Goal: Navigation & Orientation: Find specific page/section

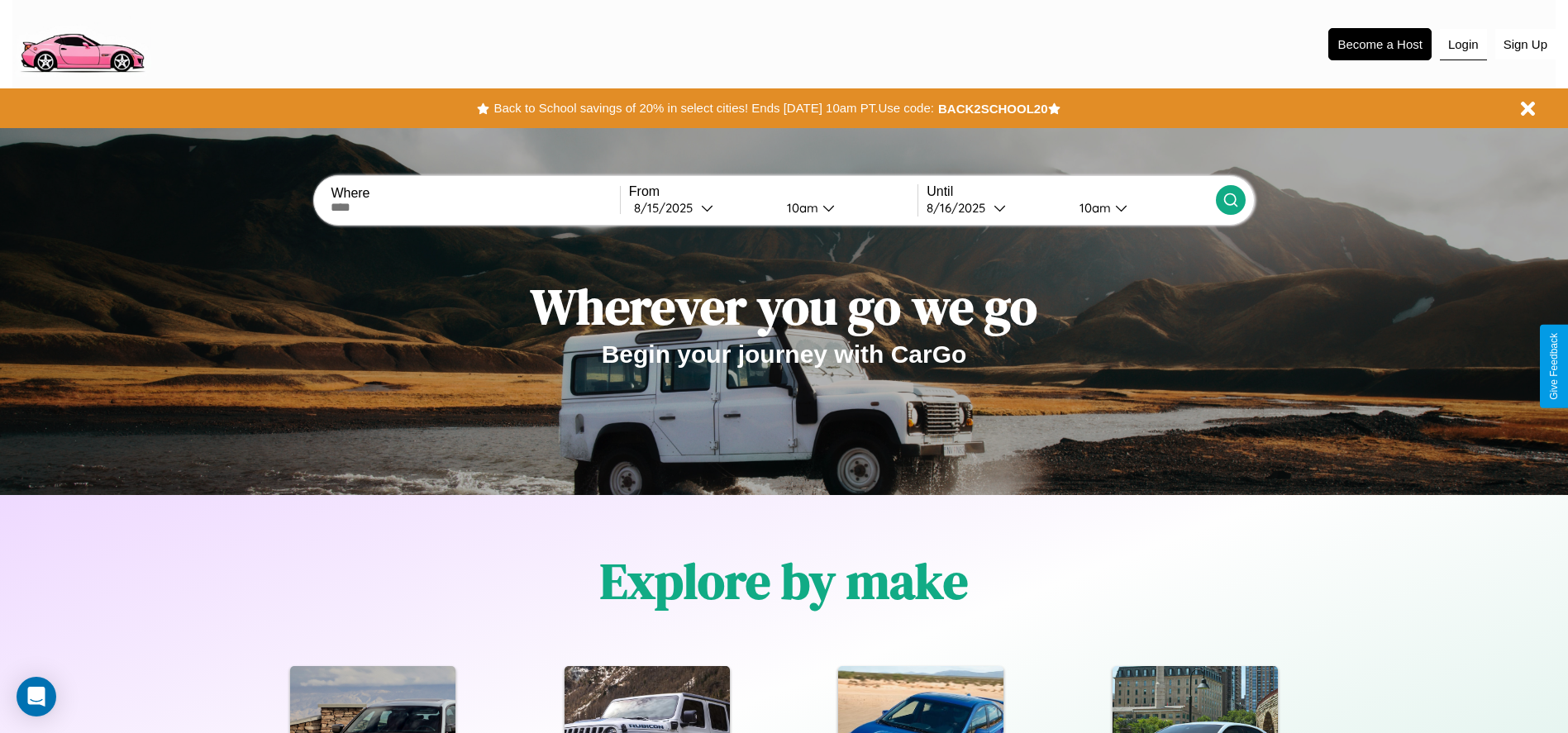
click at [1463, 44] on button "Login" at bounding box center [1463, 45] width 47 height 32
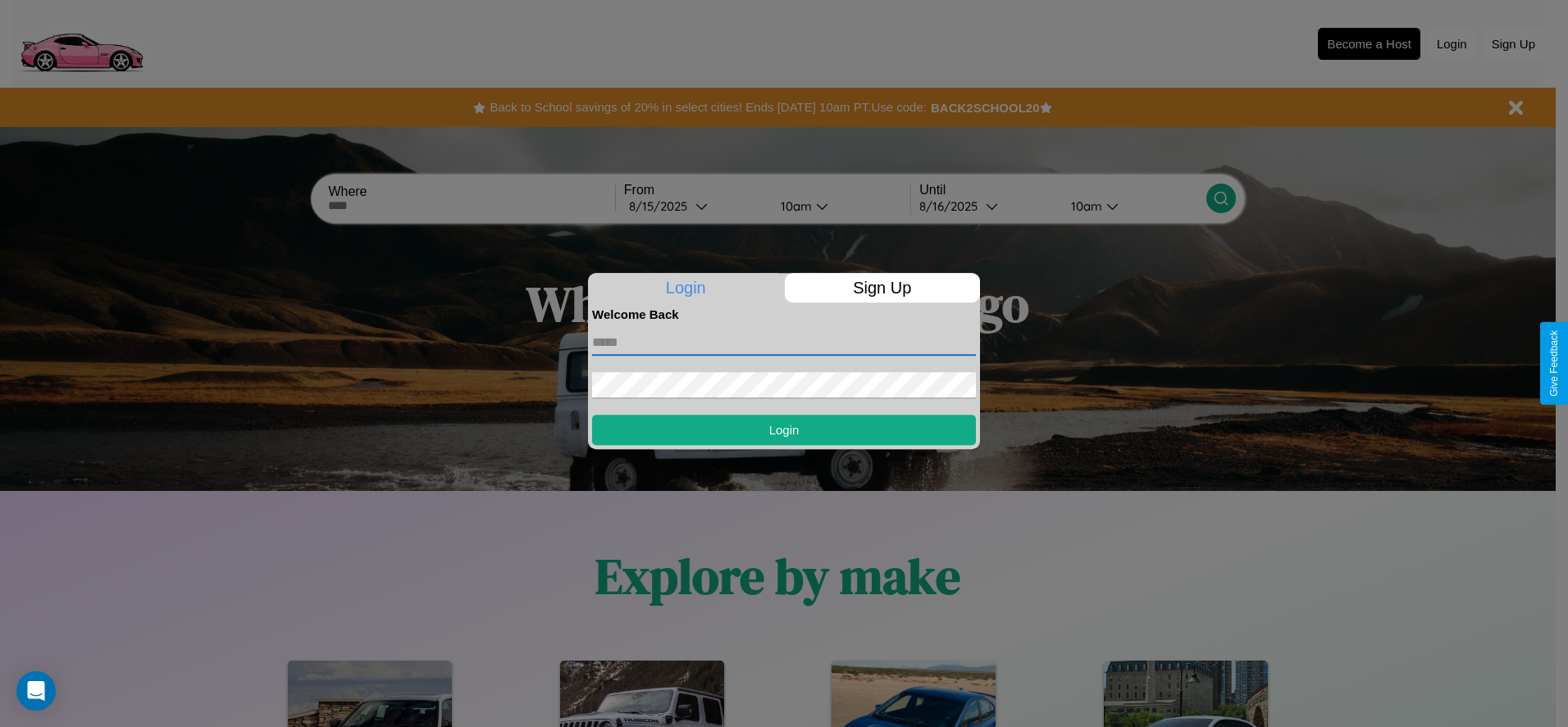
click at [784, 342] on input "text" at bounding box center [784, 343] width 384 height 26
type input "**********"
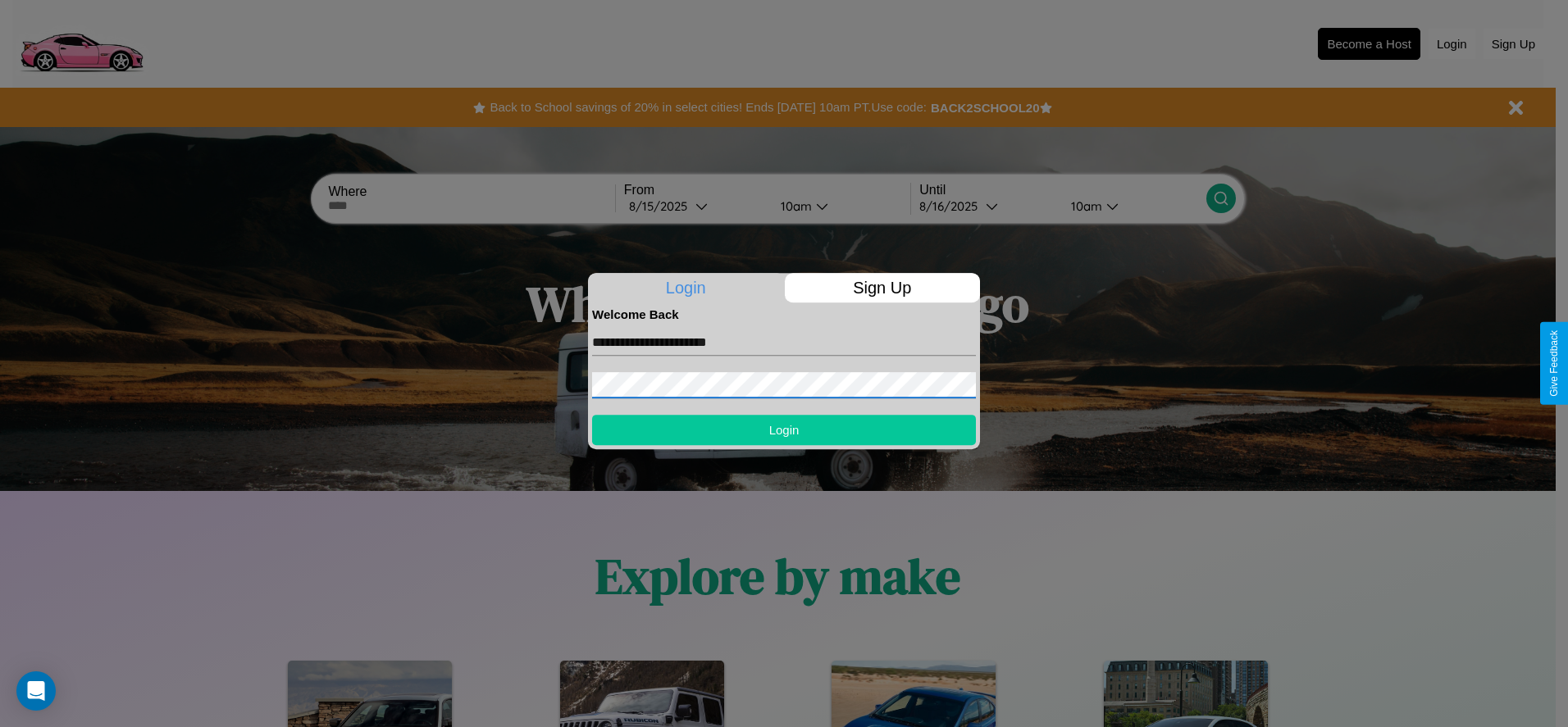
click at [784, 430] on button "Login" at bounding box center [784, 430] width 384 height 31
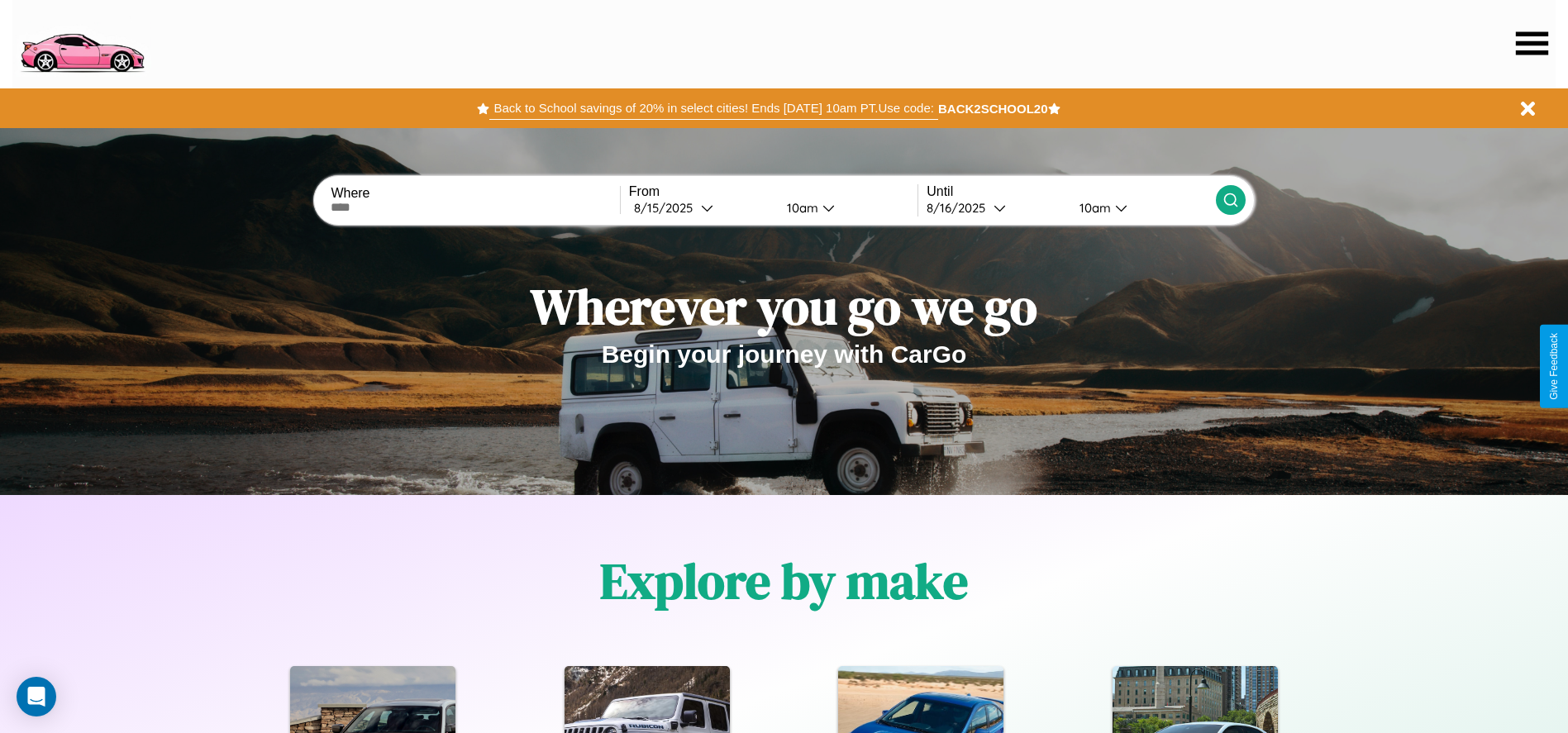
click at [713, 109] on button "Back to School savings of 20% in select cities! Ends [DATE] 10am PT. Use code:" at bounding box center [713, 108] width 448 height 23
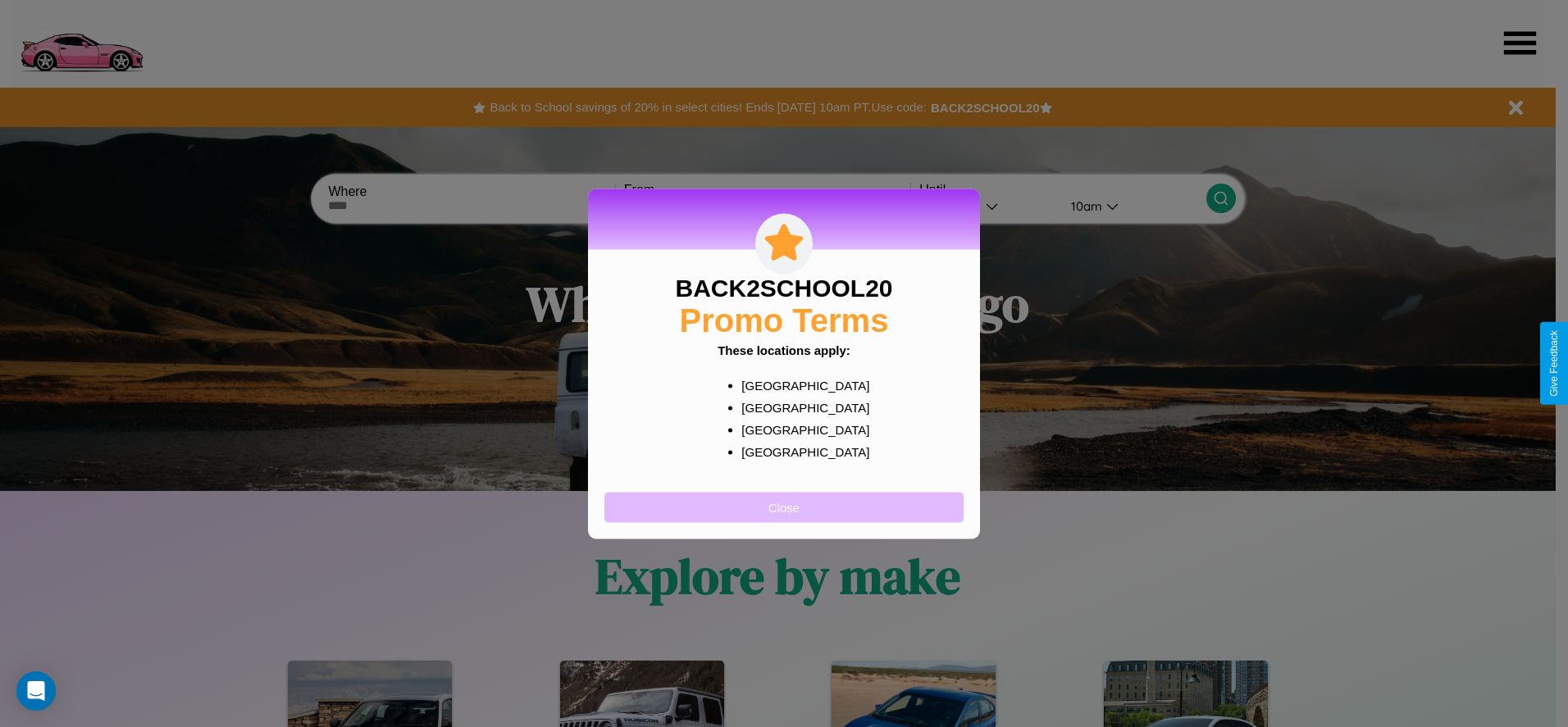
click at [784, 507] on button "Close" at bounding box center [784, 507] width 359 height 31
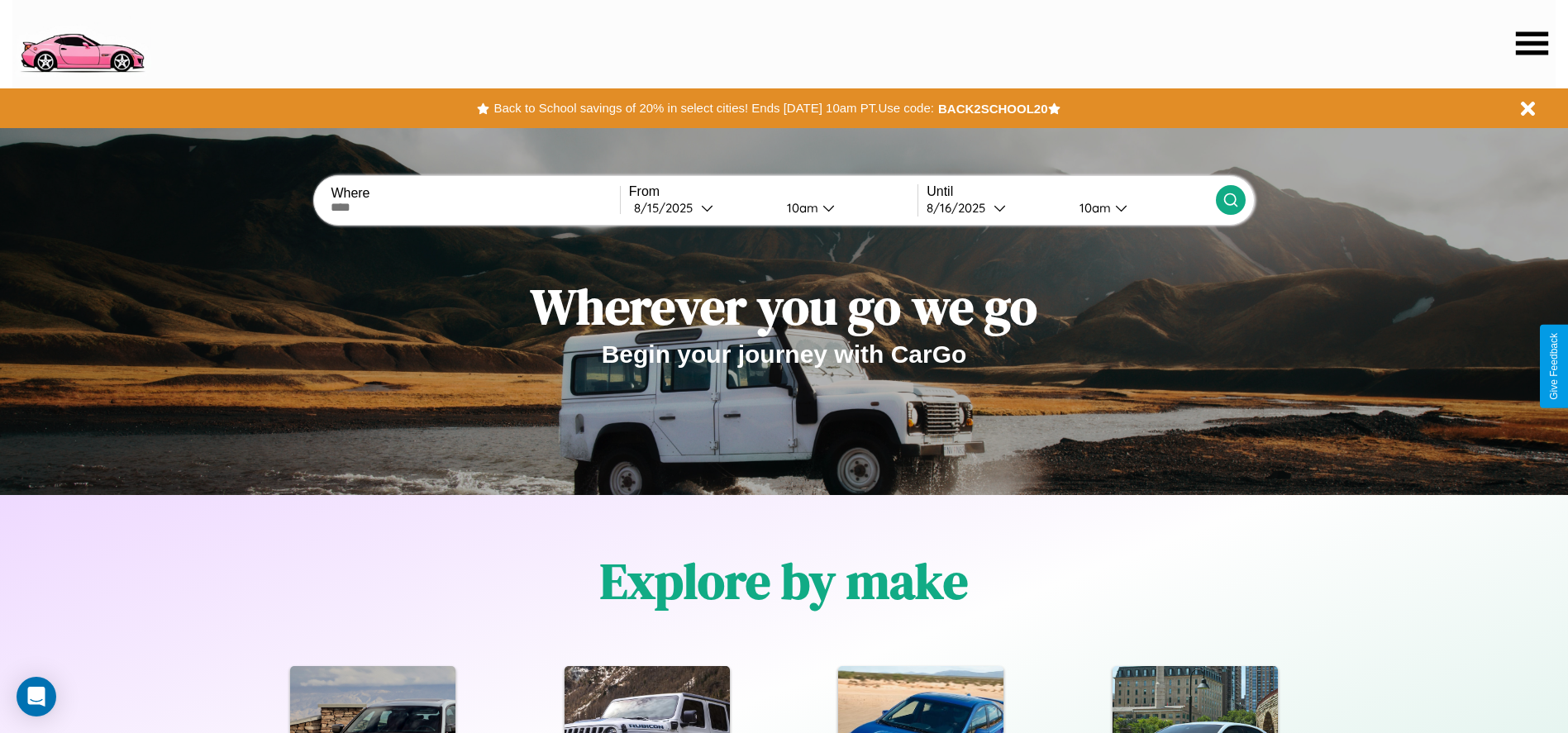
click at [1531, 43] on icon at bounding box center [1532, 43] width 32 height 23
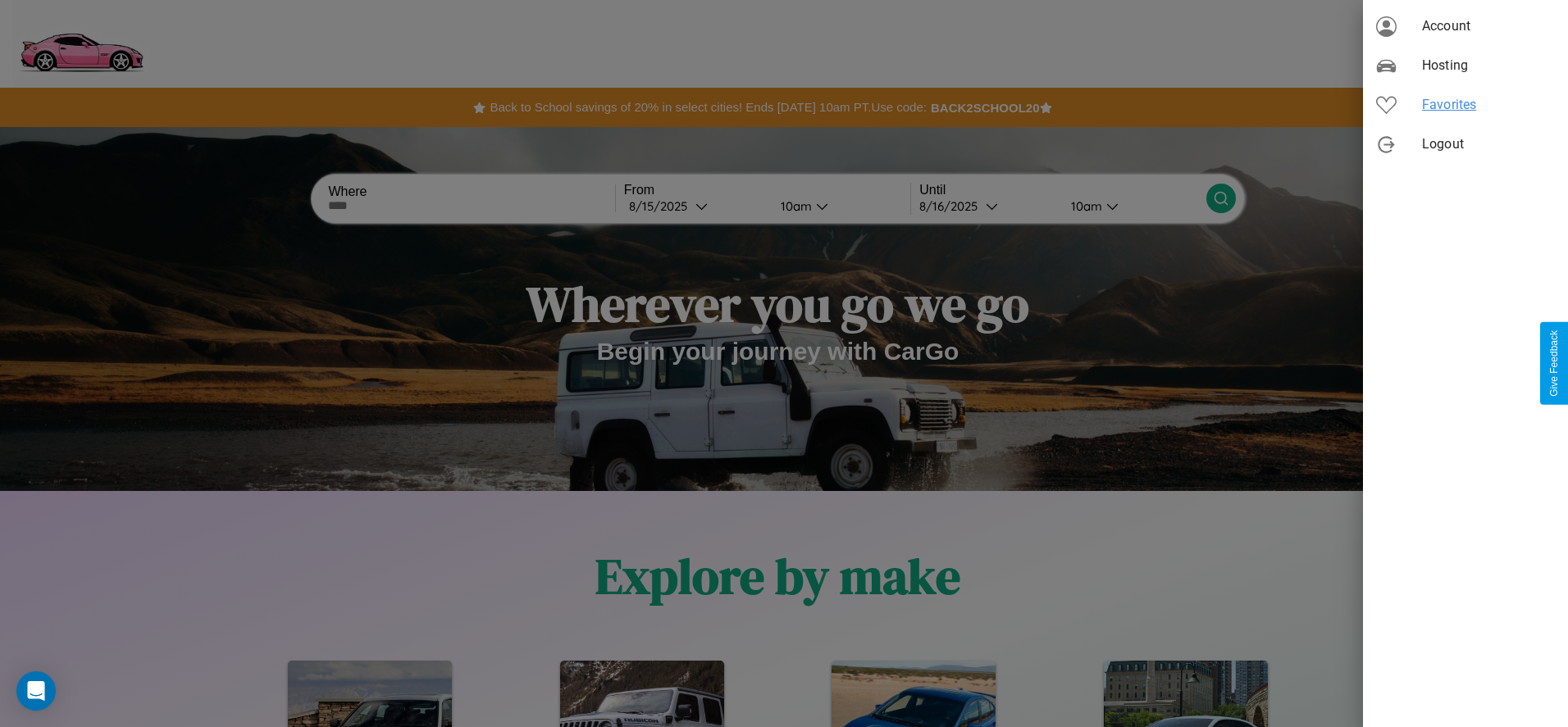
click at [1466, 105] on span "Favorites" at bounding box center [1488, 104] width 133 height 20
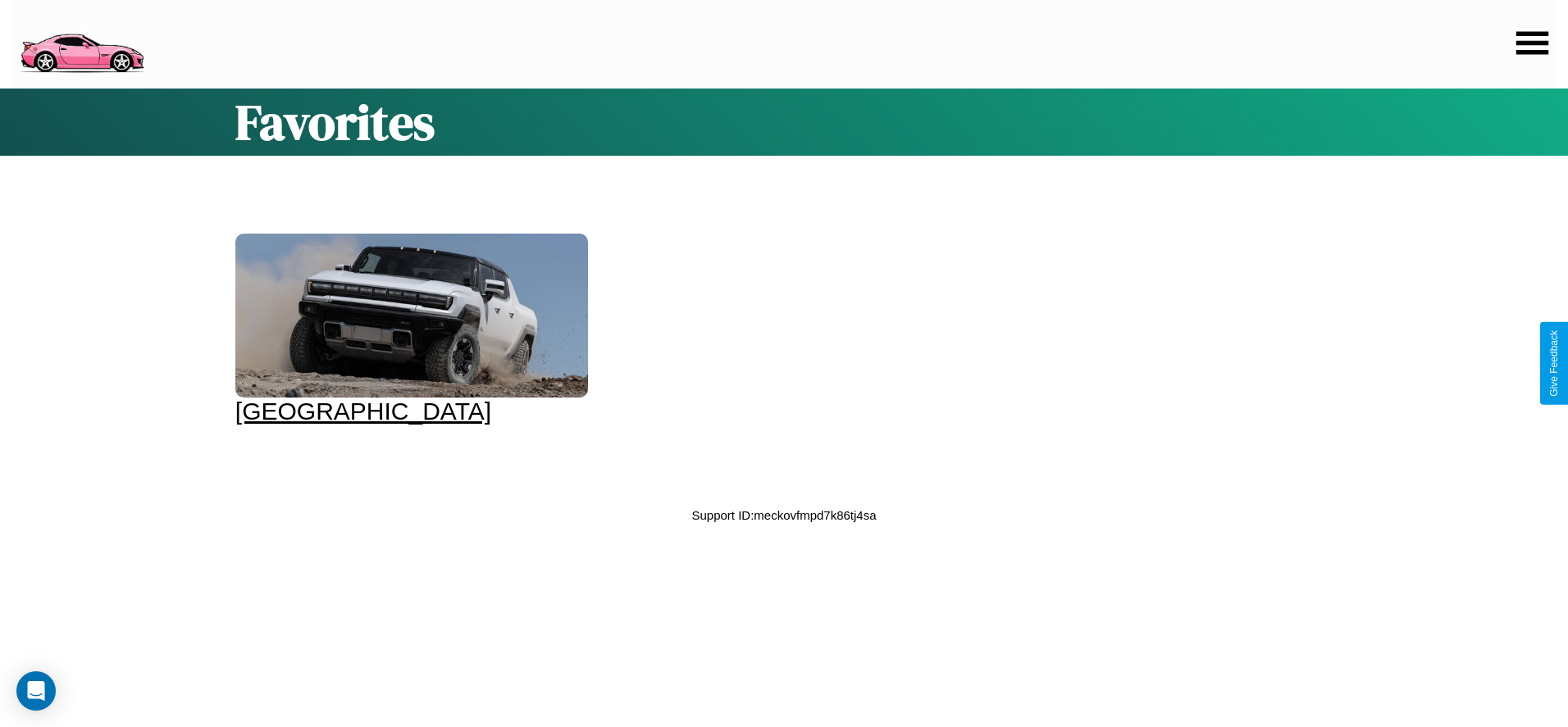
click at [409, 330] on div at bounding box center [411, 315] width 352 height 164
